Goal: Find contact information: Find contact information

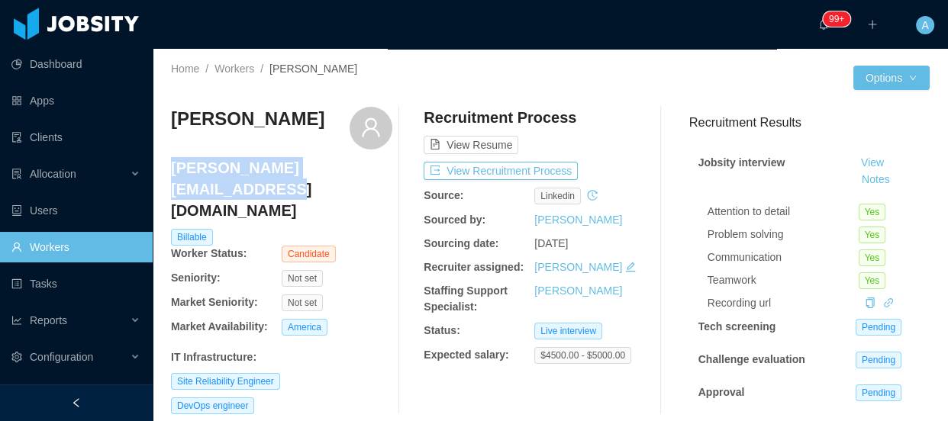
drag, startPoint x: 174, startPoint y: 169, endPoint x: 373, endPoint y: 169, distance: 199.2
click at [373, 169] on h4 "[PERSON_NAME][EMAIL_ADDRESS][DOMAIN_NAME]" at bounding box center [281, 189] width 221 height 64
copy h4 "[PERSON_NAME][EMAIL_ADDRESS][DOMAIN_NAME]"
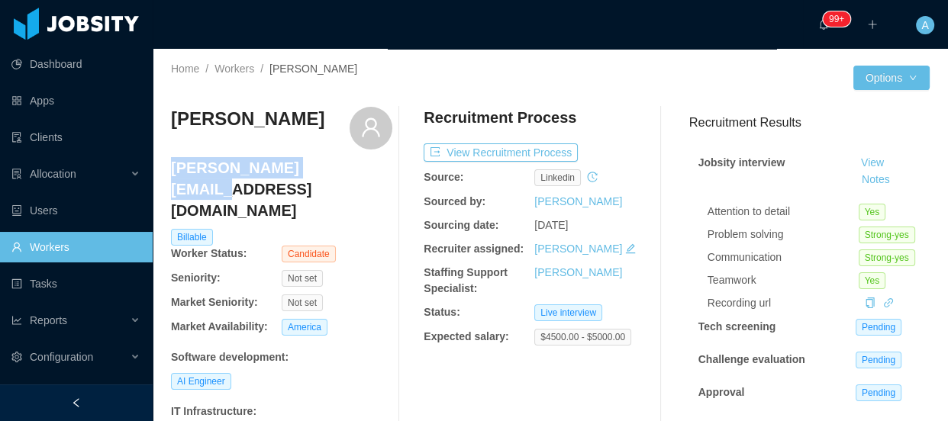
drag, startPoint x: 172, startPoint y: 166, endPoint x: 325, endPoint y: 164, distance: 153.4
click at [326, 164] on h4 "cesar@eworkslabs.com" at bounding box center [281, 189] width 221 height 64
copy h4 "cesar@eworkslabs.com"
